Goal: Information Seeking & Learning: Learn about a topic

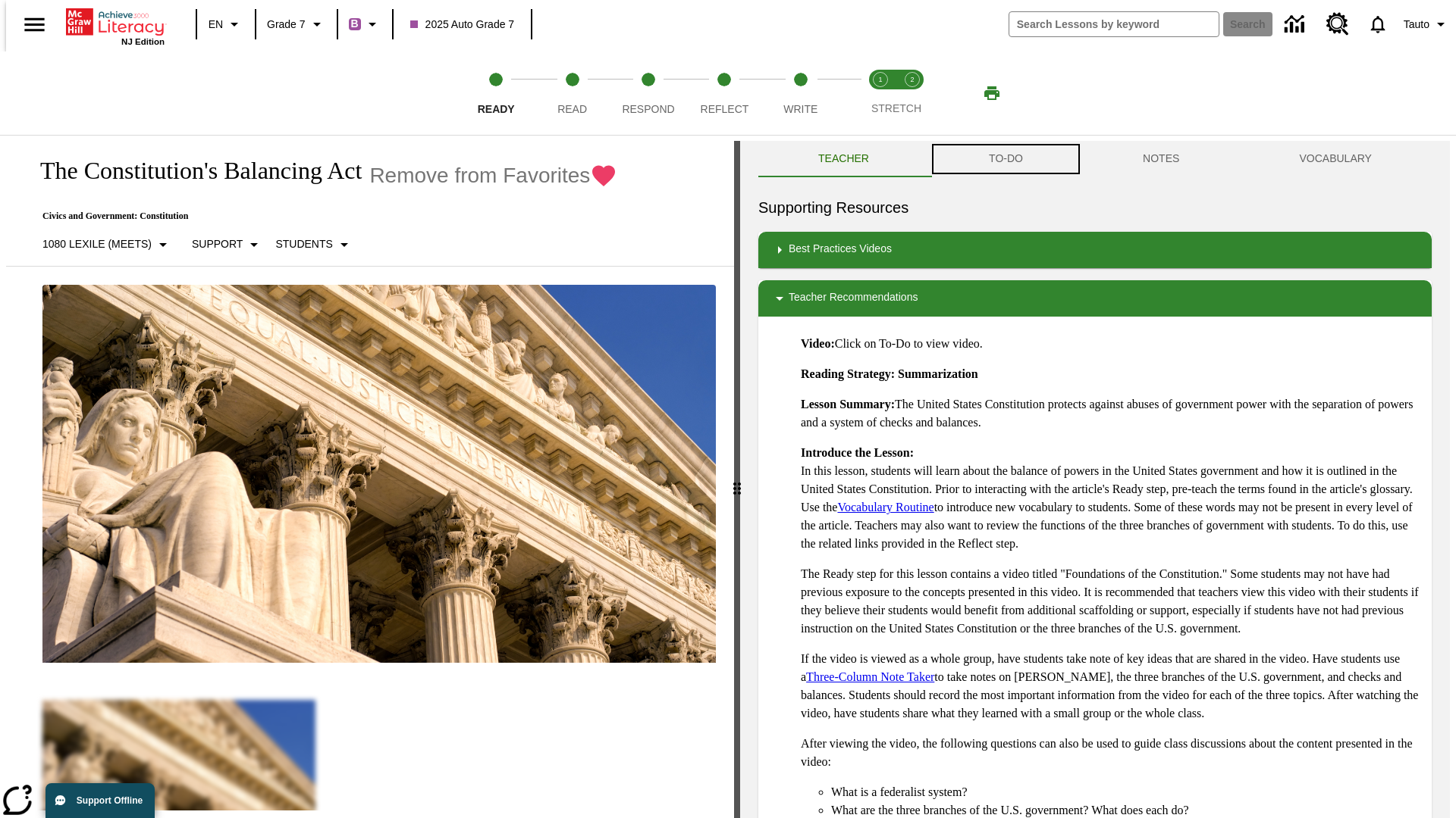
click at [1005, 159] on button "TO-DO" at bounding box center [1006, 159] width 154 height 36
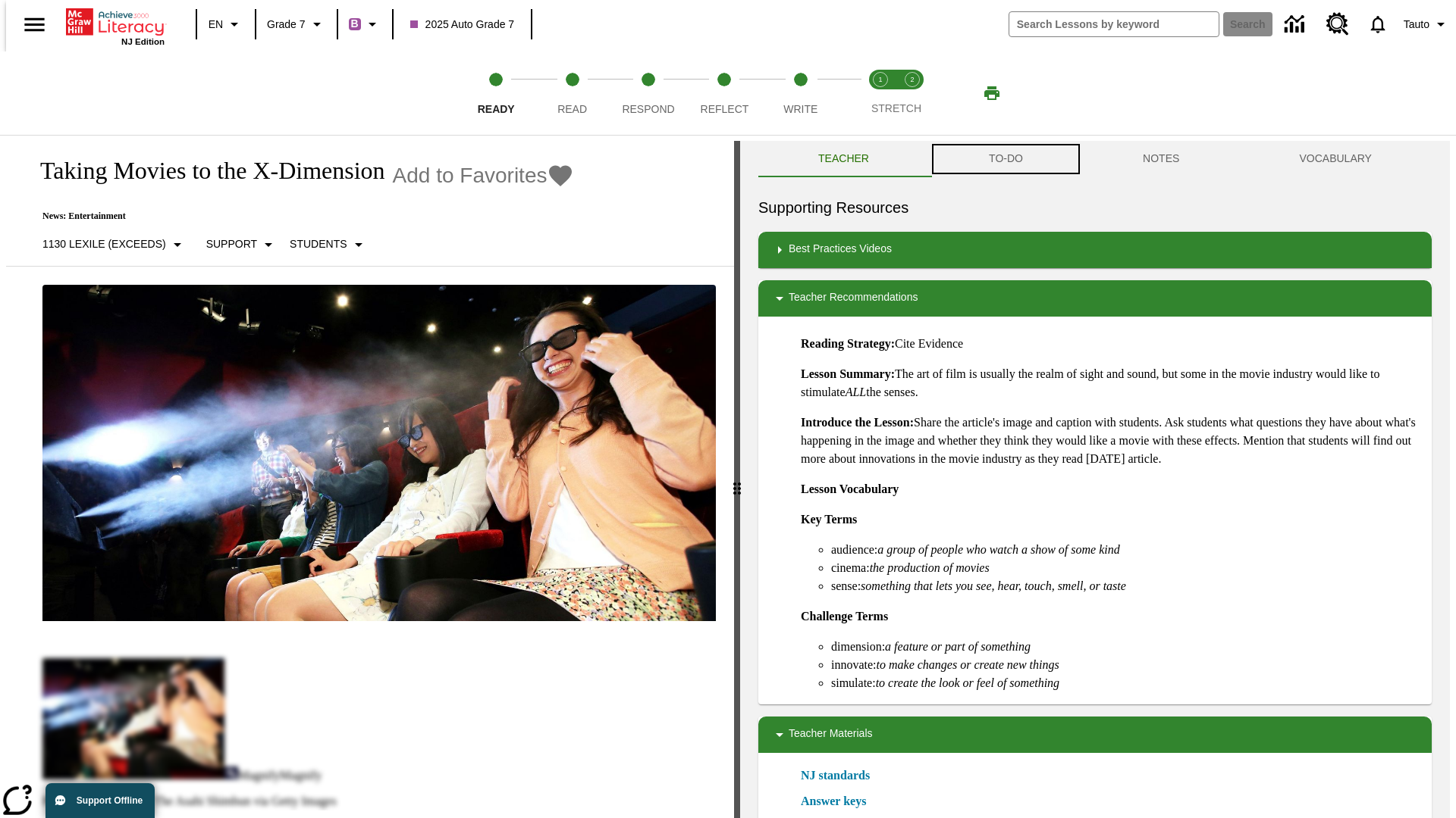
click at [1005, 159] on button "TO-DO" at bounding box center [1006, 159] width 154 height 36
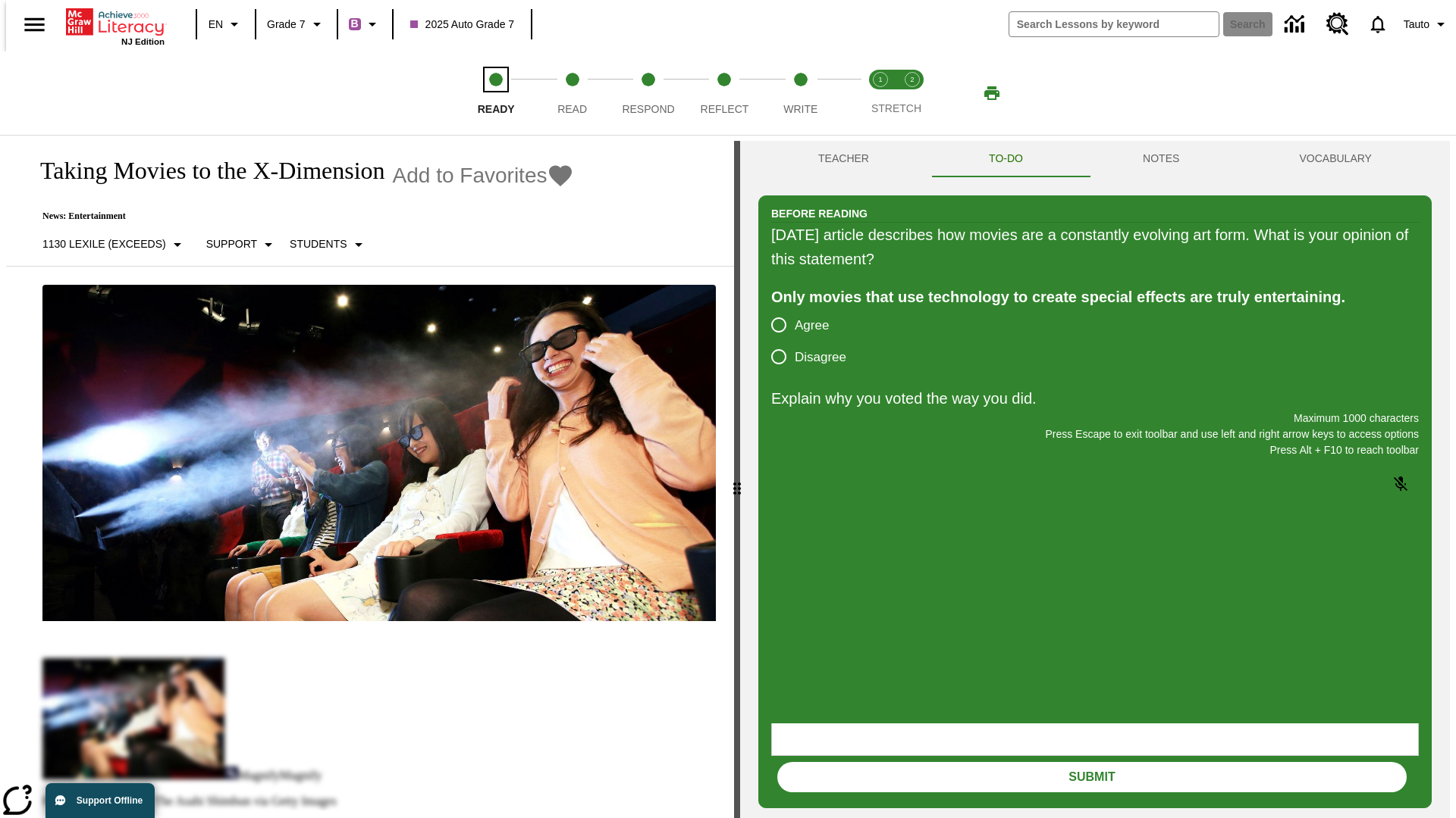
click at [496, 93] on span "Ready" at bounding box center [496, 103] width 37 height 27
click at [572, 93] on span "Read" at bounding box center [573, 103] width 30 height 27
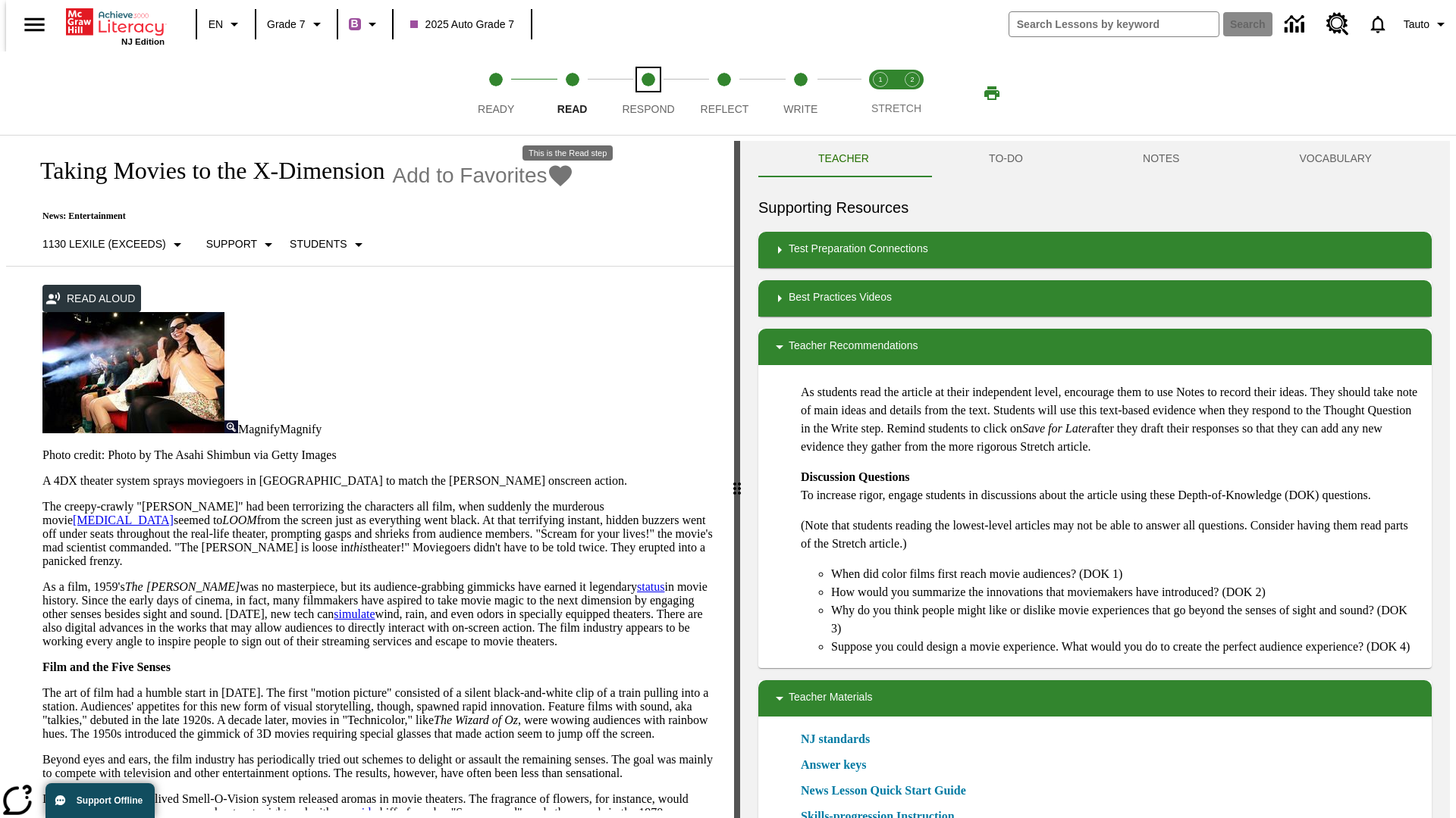
click at [648, 93] on span "Respond" at bounding box center [648, 103] width 53 height 27
